Goal: Task Accomplishment & Management: Manage account settings

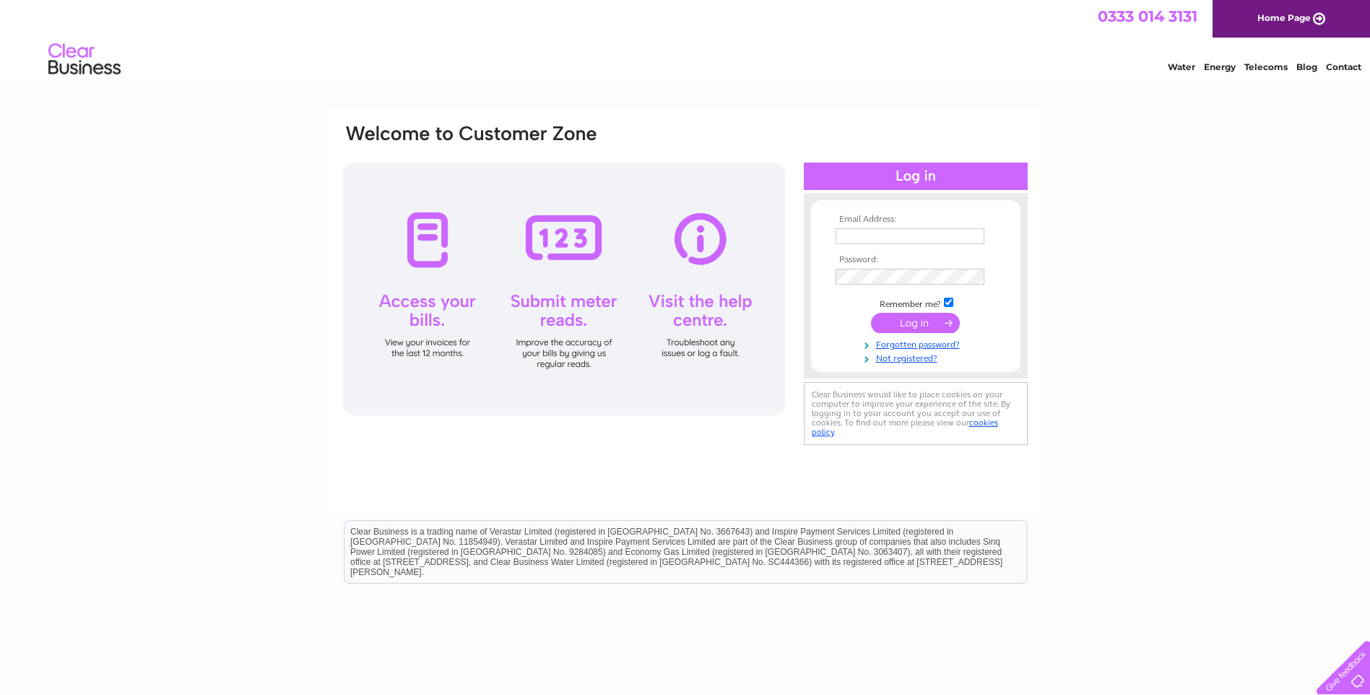
click at [863, 235] on input "text" at bounding box center [909, 236] width 149 height 16
type input "jean@rotarycare.co.uk"
click at [908, 320] on input "submit" at bounding box center [915, 323] width 89 height 20
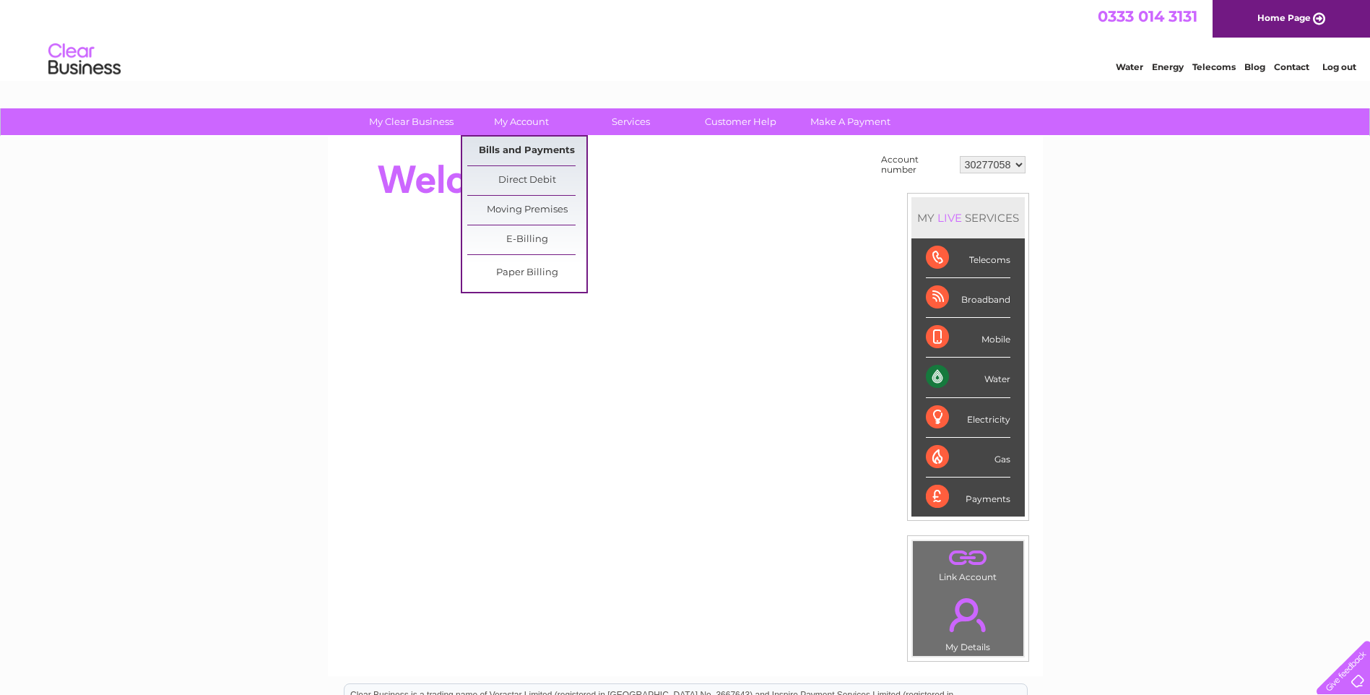
click at [513, 148] on link "Bills and Payments" at bounding box center [526, 150] width 119 height 29
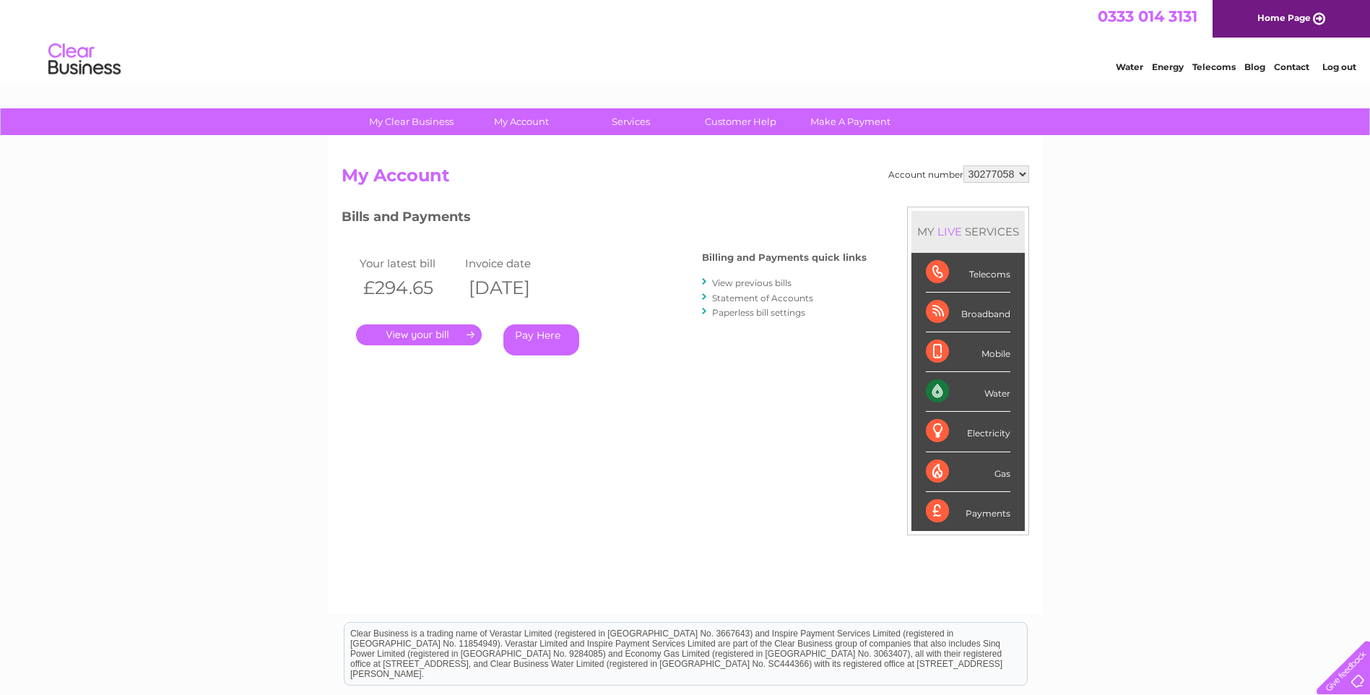
click at [420, 336] on link "." at bounding box center [419, 334] width 126 height 21
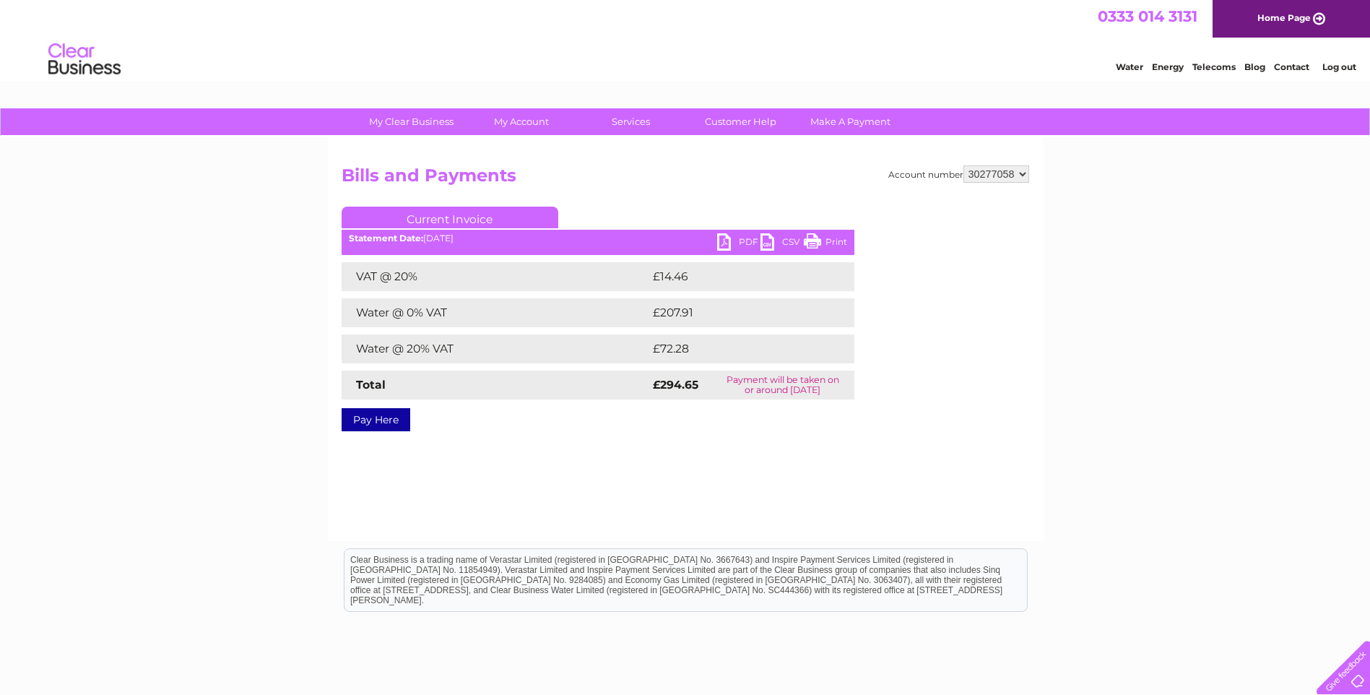
click at [749, 238] on link "PDF" at bounding box center [738, 243] width 43 height 21
click at [1341, 64] on link "Log out" at bounding box center [1339, 66] width 34 height 11
